Goal: Information Seeking & Learning: Learn about a topic

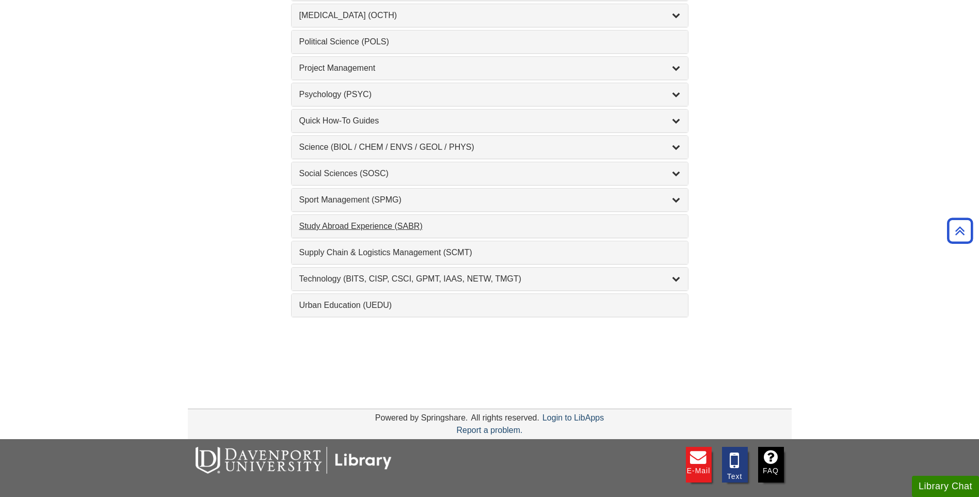
scroll to position [1051, 0]
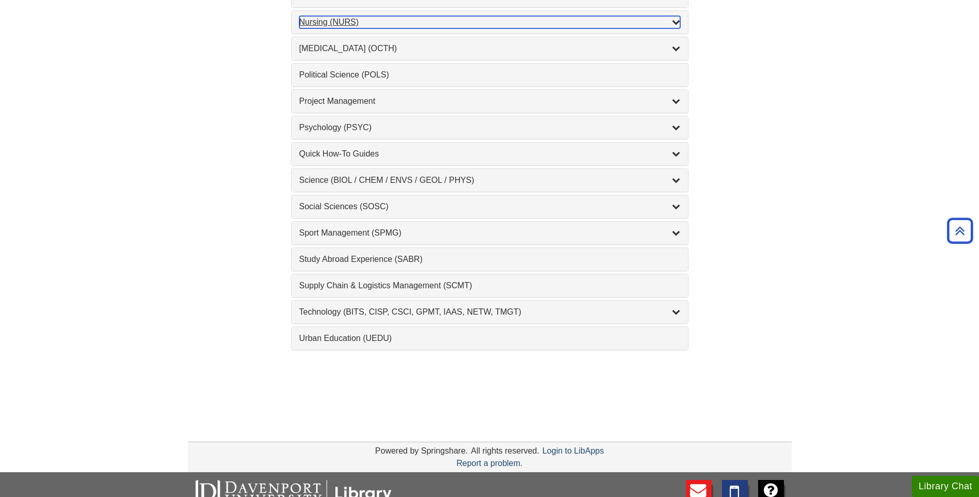
click at [314, 25] on div "Nursing (NURS) , 14 guides" at bounding box center [489, 22] width 381 height 12
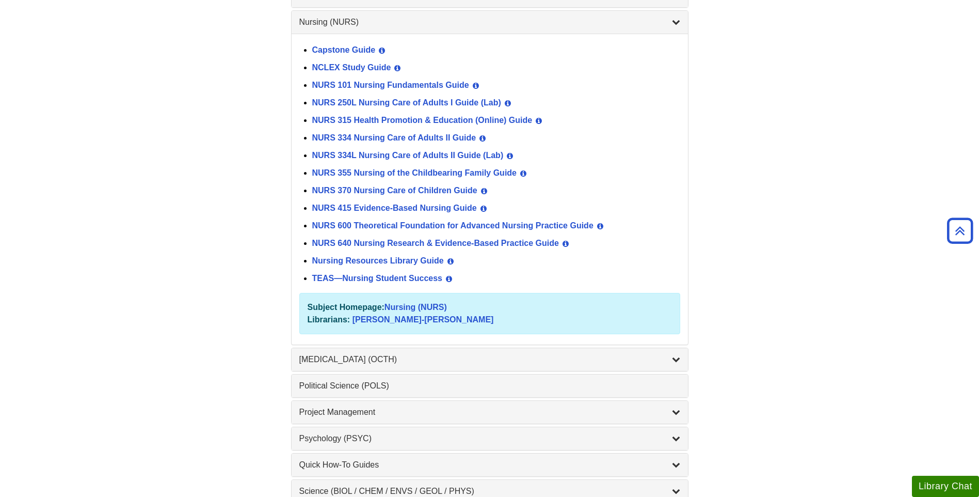
click at [330, 219] on div "NURS 600 Theoretical Foundation for Advanced Nursing Practice Guide View Guide …" at bounding box center [496, 226] width 368 height 18
click at [330, 222] on link "NURS 600 Theoretical Foundation for Advanced Nursing Practice Guide" at bounding box center [452, 225] width 281 height 9
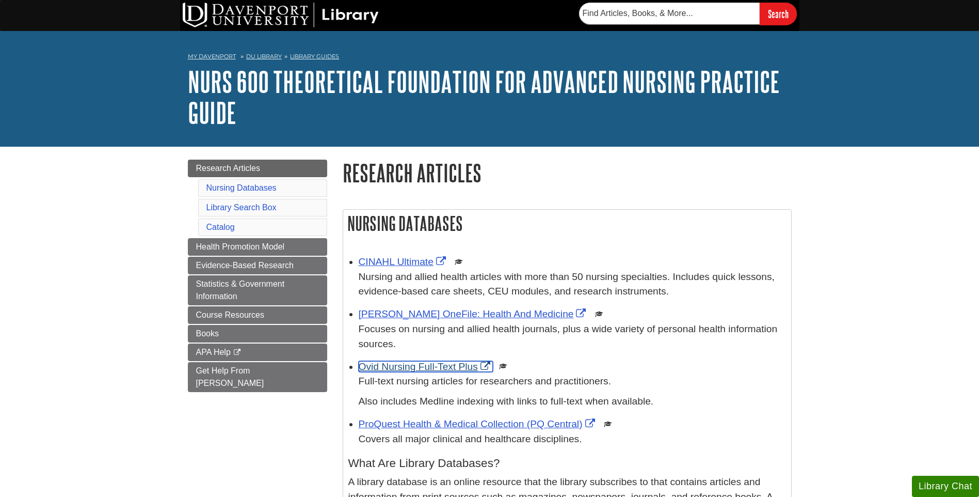
click at [428, 363] on link "Ovid Nursing Full-Text Plus" at bounding box center [426, 366] width 134 height 11
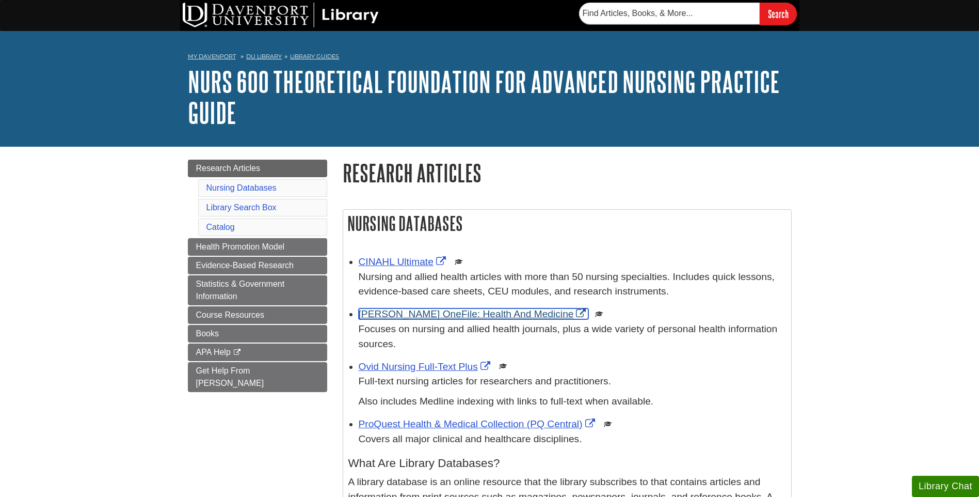
click at [416, 312] on link "[PERSON_NAME] OneFile: Health And Medicine" at bounding box center [474, 313] width 230 height 11
click at [399, 258] on link "CINAHL Ultimate" at bounding box center [404, 261] width 90 height 11
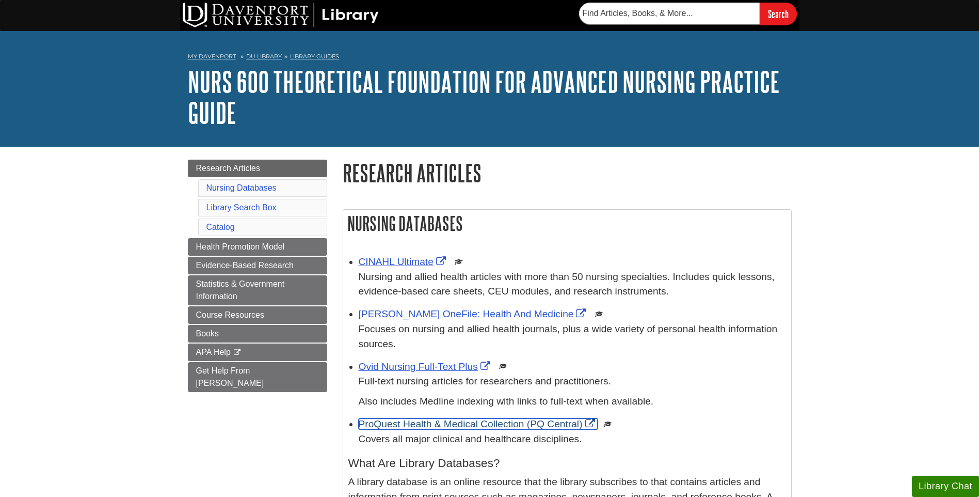
click at [378, 421] on link "ProQuest Health & Medical Collection (PQ Central)" at bounding box center [478, 423] width 239 height 11
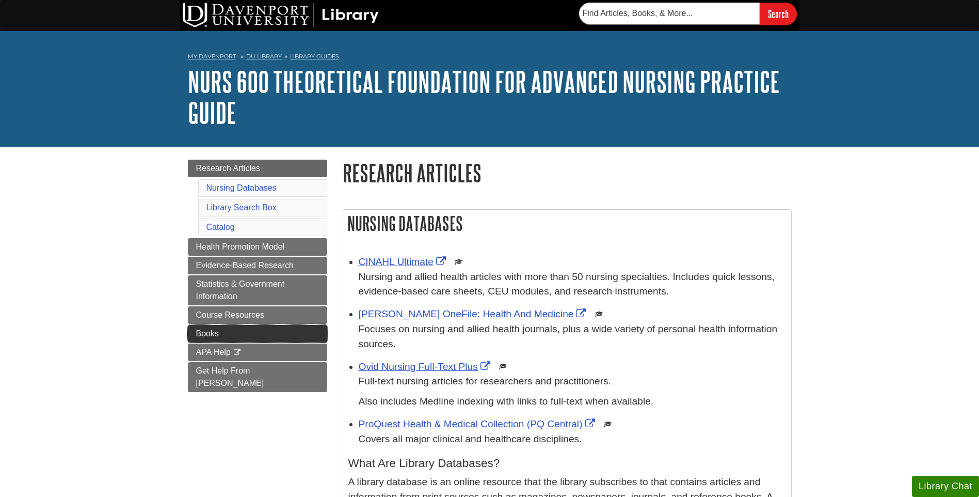
click at [251, 331] on link "Books" at bounding box center [257, 334] width 139 height 18
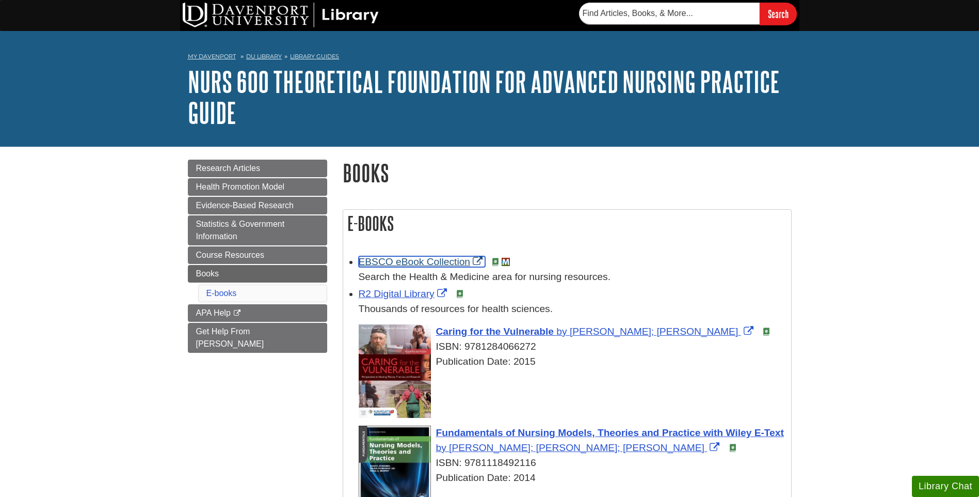
click at [424, 260] on link "EBSCO eBook Collection" at bounding box center [422, 261] width 127 height 11
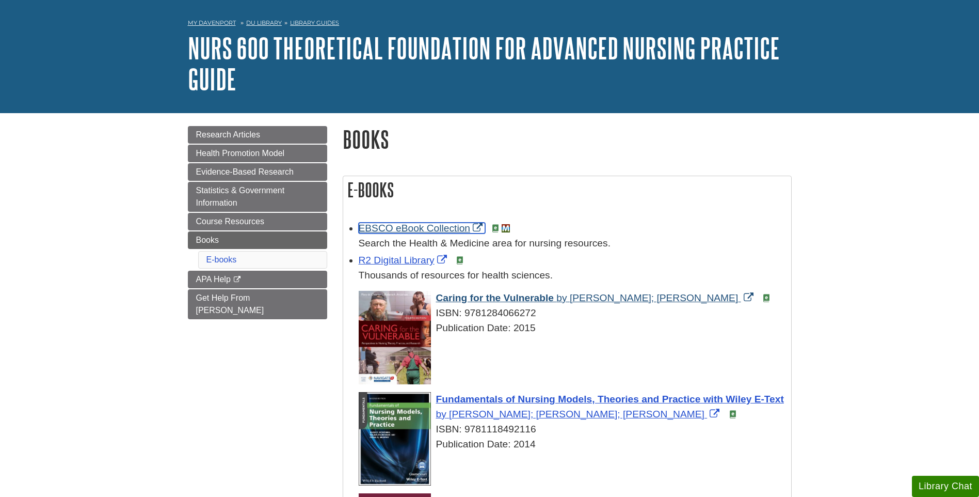
scroll to position [52, 0]
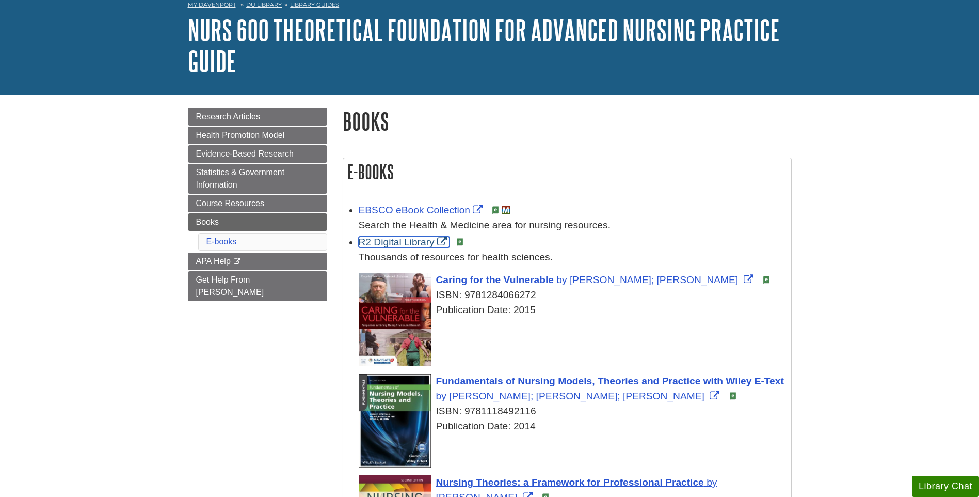
click at [390, 243] on link "R2 Digital Library" at bounding box center [404, 241] width 91 height 11
